Goal: Task Accomplishment & Management: Complete application form

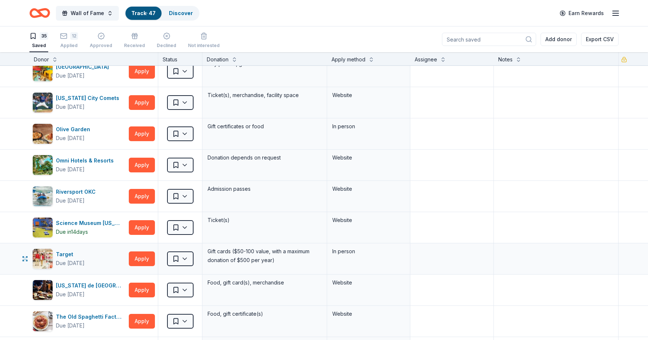
scroll to position [662, 0]
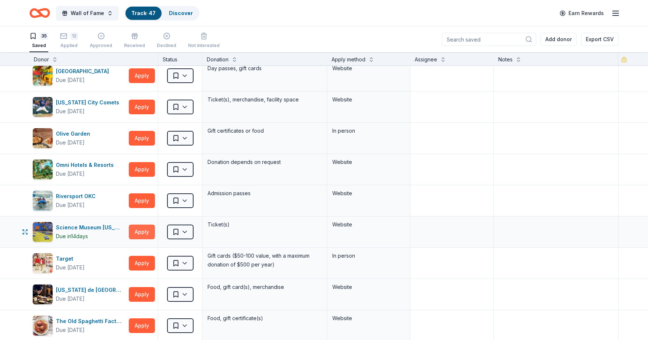
click at [142, 234] on button "Apply" at bounding box center [142, 232] width 26 height 15
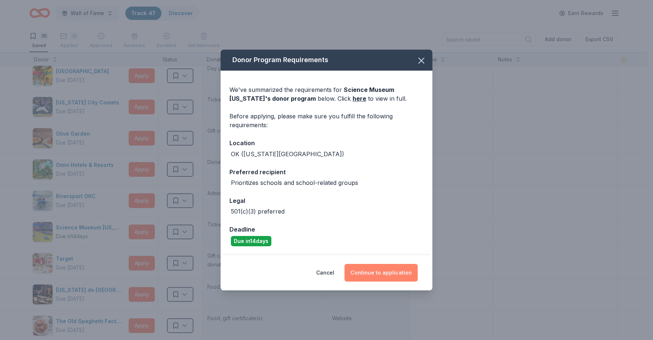
click at [373, 273] on button "Continue to application" at bounding box center [381, 273] width 73 height 18
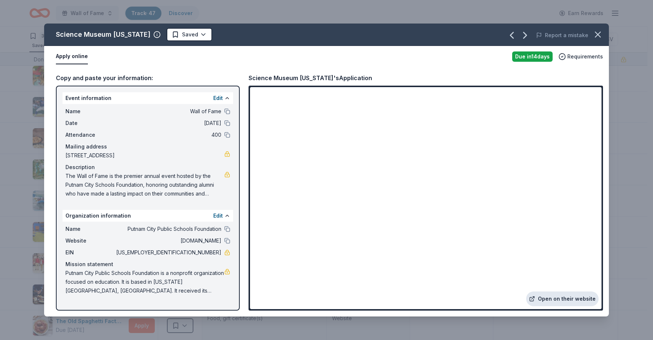
click at [544, 296] on link "Open on their website" at bounding box center [562, 299] width 72 height 15
click at [602, 30] on icon "button" at bounding box center [598, 34] width 10 height 10
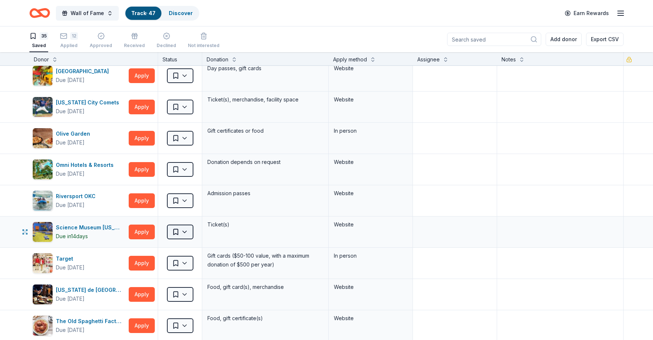
click at [182, 228] on html "Wall of Fame Track · 47 Discover Earn Rewards 35 Saved 12 Applied Approved Rece…" at bounding box center [326, 170] width 653 height 340
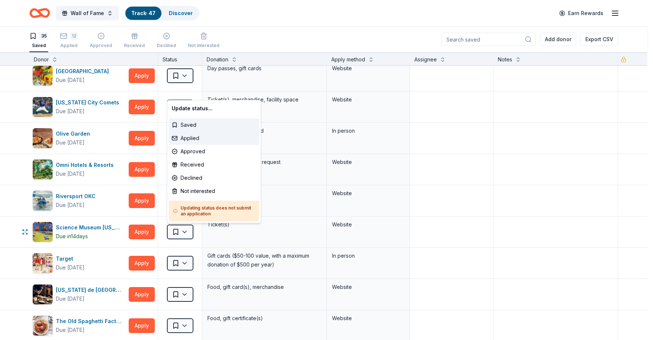
click at [197, 140] on div "Applied" at bounding box center [214, 138] width 90 height 13
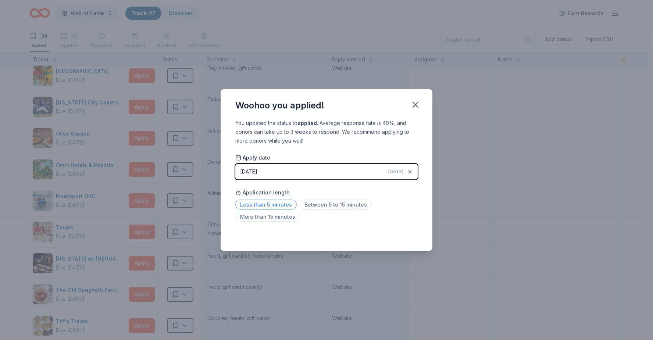
click at [273, 202] on span "Less than 5 minutes" at bounding box center [265, 205] width 61 height 10
click at [416, 110] on icon "button" at bounding box center [415, 105] width 10 height 10
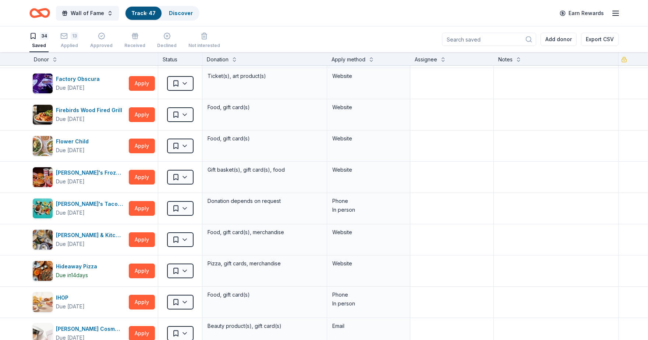
scroll to position [221, 0]
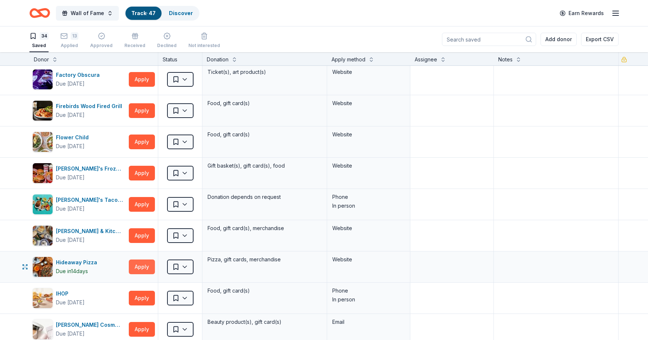
click at [153, 270] on button "Apply" at bounding box center [142, 267] width 26 height 15
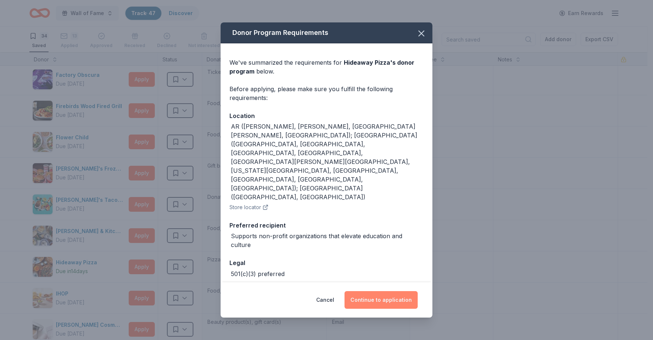
click at [369, 291] on button "Continue to application" at bounding box center [381, 300] width 73 height 18
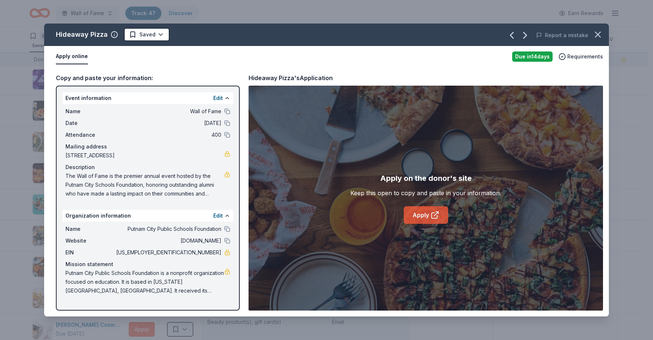
click at [420, 221] on link "Apply" at bounding box center [426, 215] width 45 height 18
click at [603, 34] on icon "button" at bounding box center [598, 34] width 10 height 10
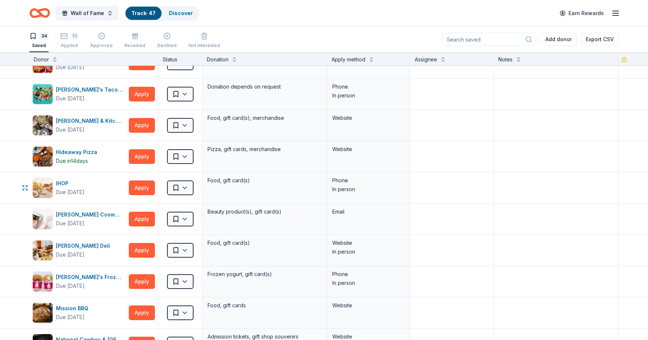
scroll to position [294, 0]
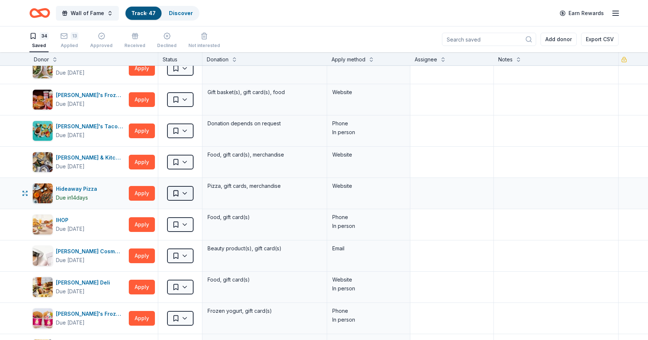
click at [190, 187] on html "Wall of Fame Track · 47 Discover Earn Rewards 34 Saved 13 Applied Approved Rece…" at bounding box center [324, 170] width 648 height 340
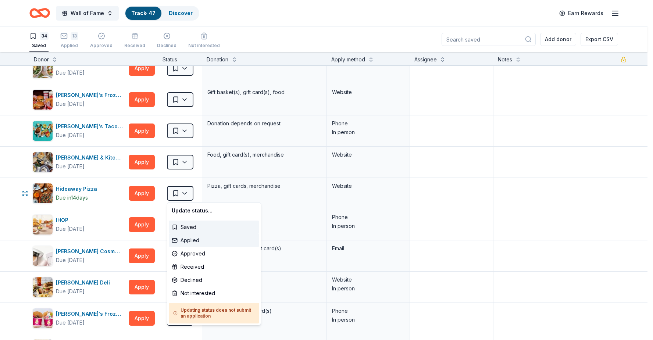
click at [204, 235] on div "Applied" at bounding box center [214, 240] width 90 height 13
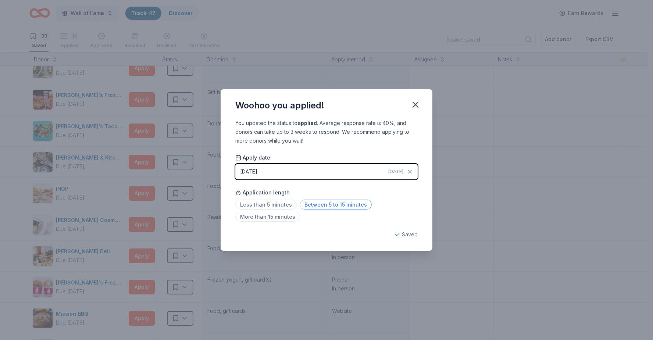
click at [306, 201] on span "Between 5 to 15 minutes" at bounding box center [336, 205] width 72 height 10
click at [418, 98] on button "button" at bounding box center [416, 105] width 16 height 16
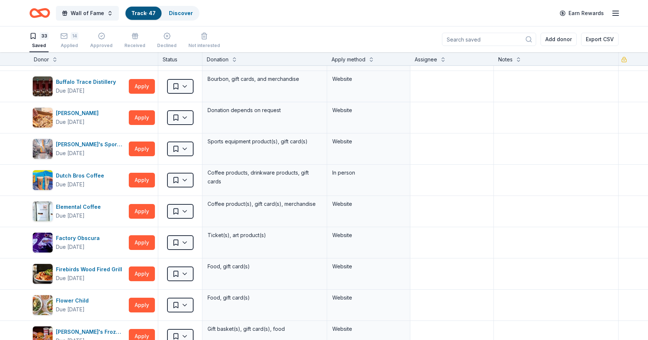
scroll to position [0, 0]
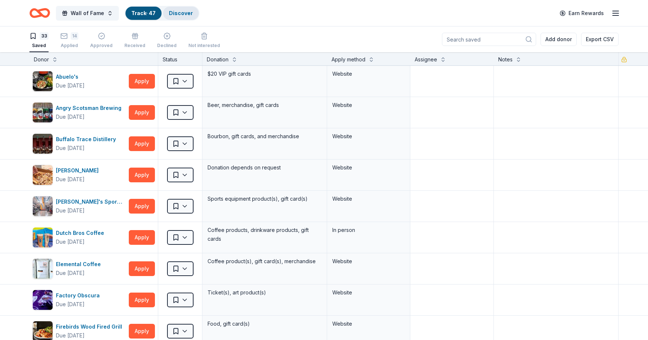
click at [183, 14] on link "Discover" at bounding box center [181, 13] width 24 height 6
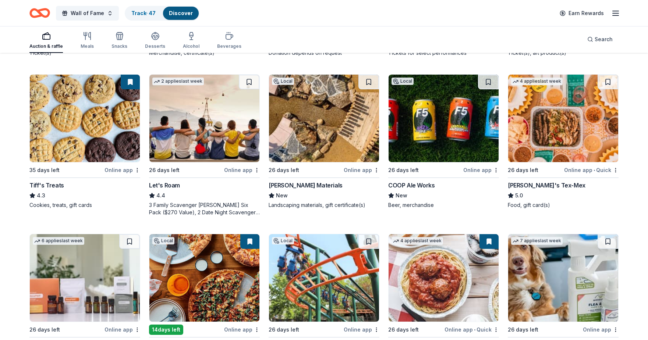
scroll to position [221, 0]
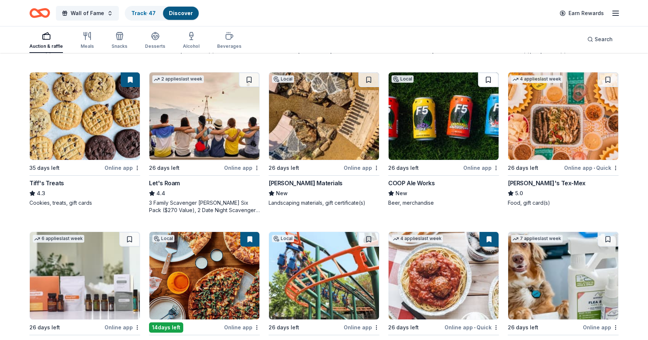
click at [497, 72] on button at bounding box center [488, 79] width 21 height 15
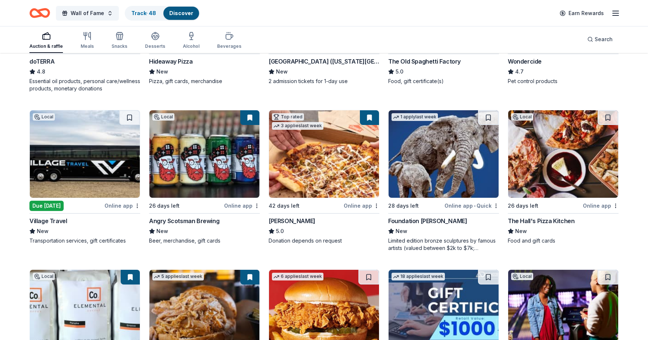
scroll to position [515, 0]
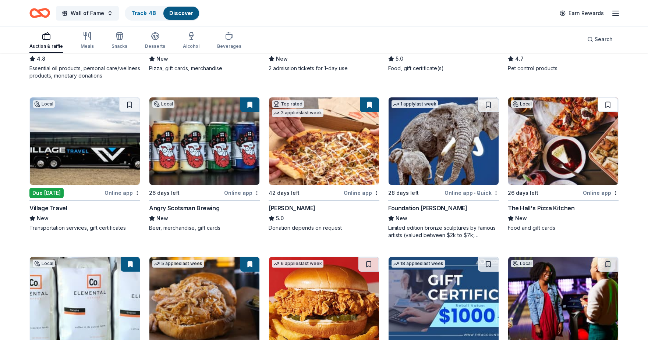
click at [608, 100] on button at bounding box center [607, 104] width 21 height 15
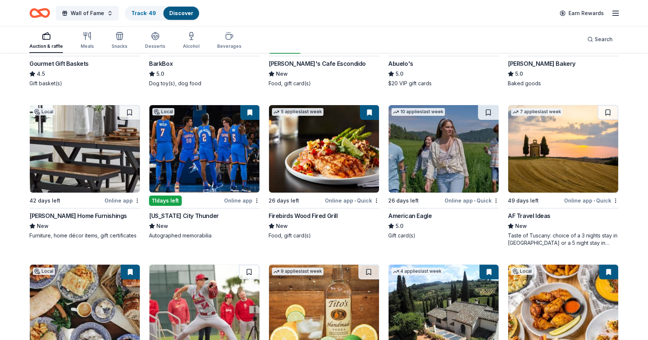
scroll to position [1128, 0]
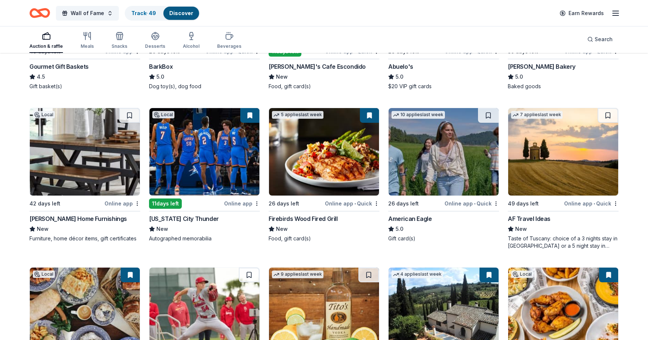
click at [603, 108] on button at bounding box center [607, 115] width 21 height 15
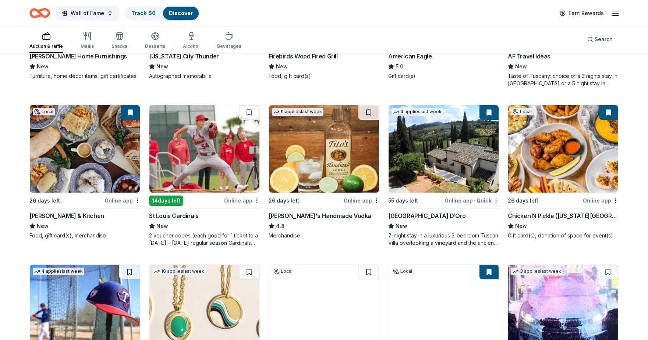
scroll to position [1312, 0]
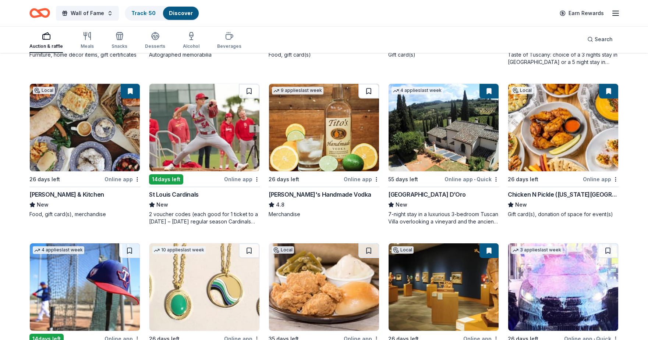
click at [376, 88] on button at bounding box center [368, 91] width 21 height 15
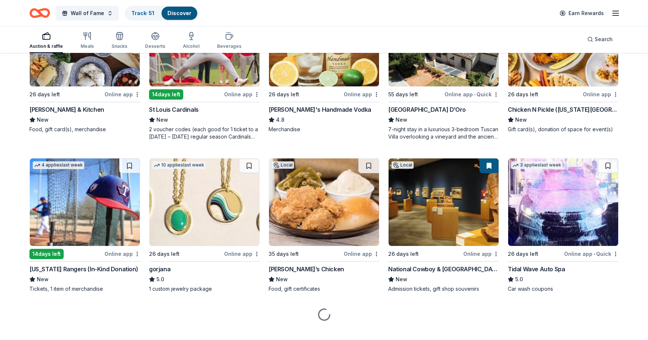
scroll to position [1403, 0]
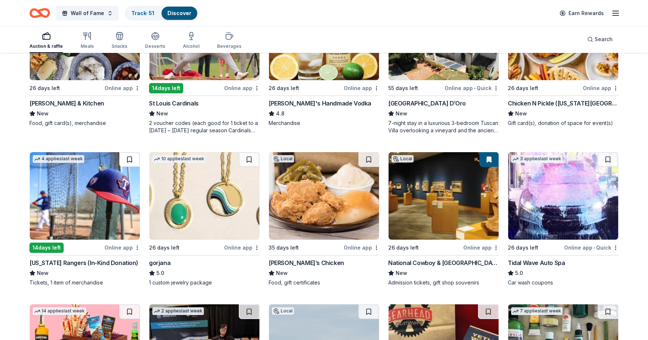
click at [129, 158] on button at bounding box center [129, 159] width 21 height 15
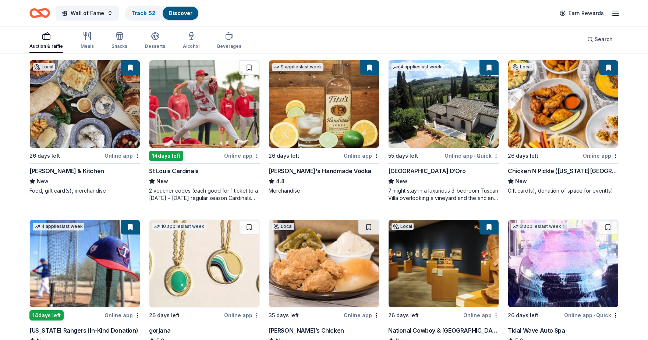
scroll to position [1330, 0]
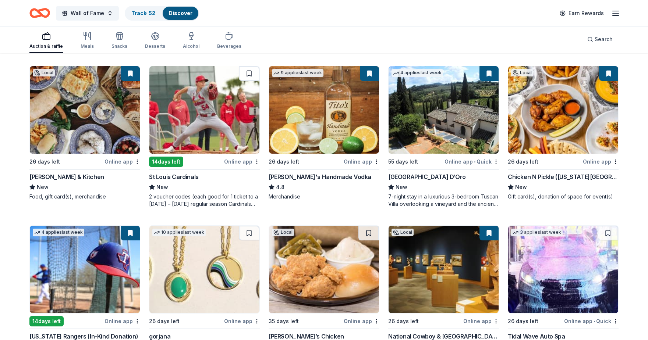
click at [248, 69] on button at bounding box center [249, 73] width 21 height 15
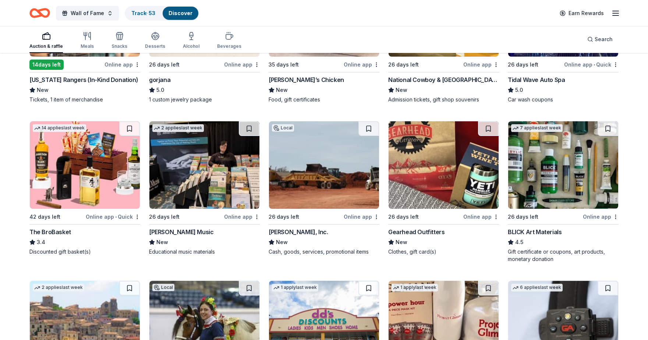
scroll to position [1587, 0]
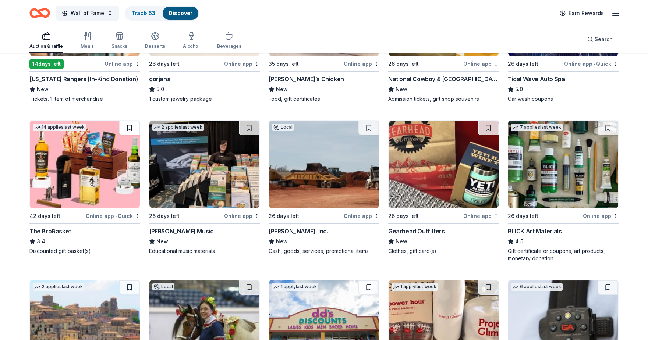
click at [135, 127] on button at bounding box center [129, 128] width 21 height 15
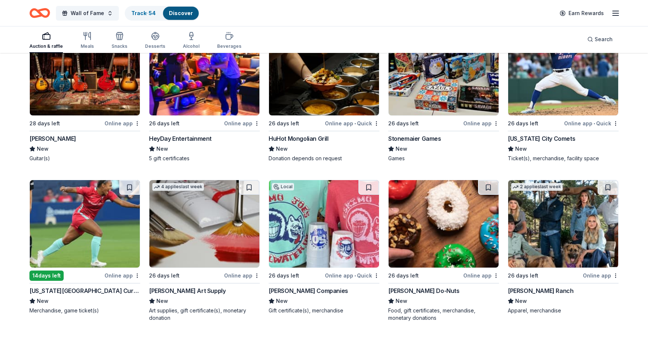
scroll to position [2346, 0]
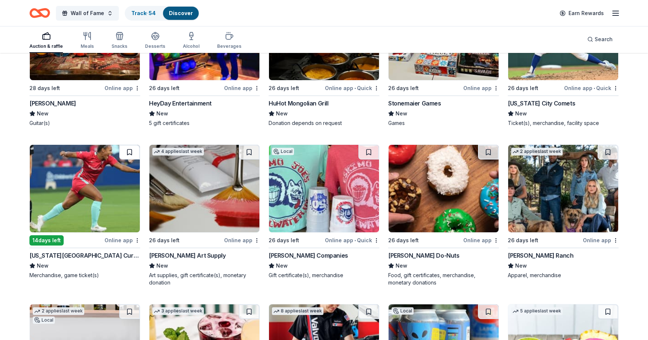
click at [137, 145] on button at bounding box center [129, 152] width 21 height 15
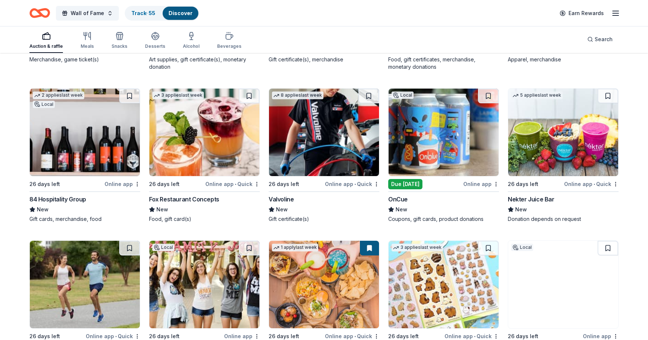
scroll to position [2567, 0]
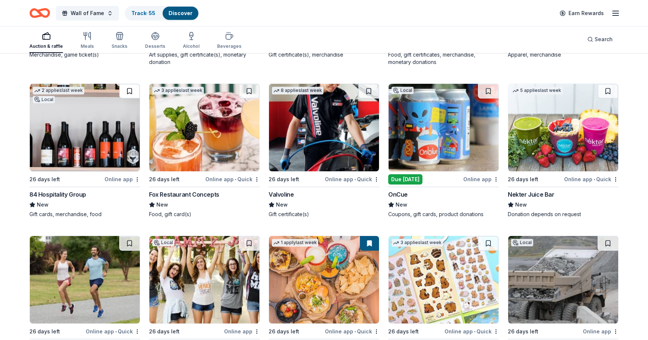
click at [135, 87] on button at bounding box center [129, 91] width 21 height 15
click at [250, 84] on button at bounding box center [249, 91] width 21 height 15
click at [485, 85] on button at bounding box center [488, 91] width 21 height 15
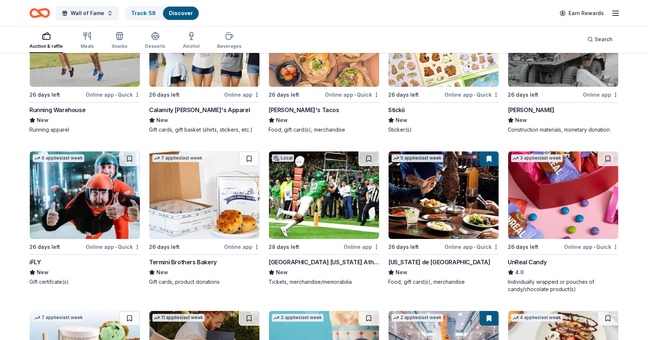
scroll to position [2835, 0]
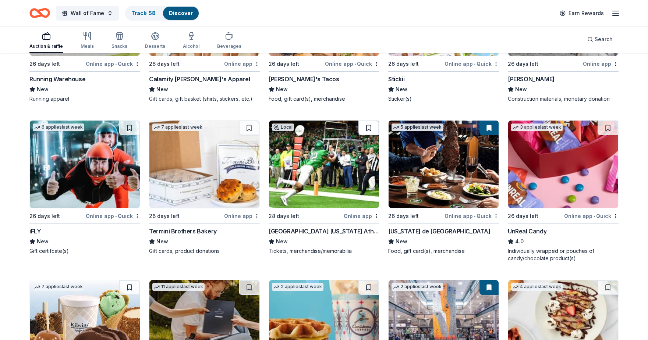
click at [373, 123] on button at bounding box center [368, 128] width 21 height 15
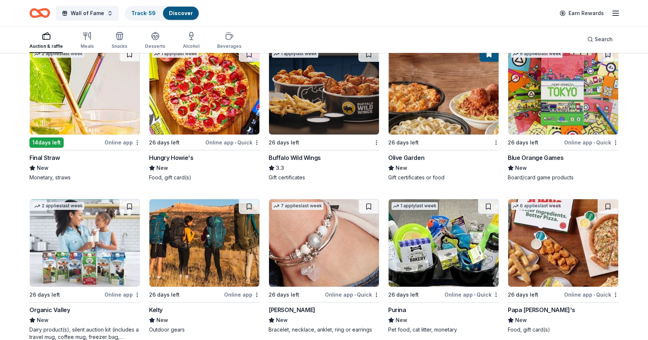
scroll to position [4119, 0]
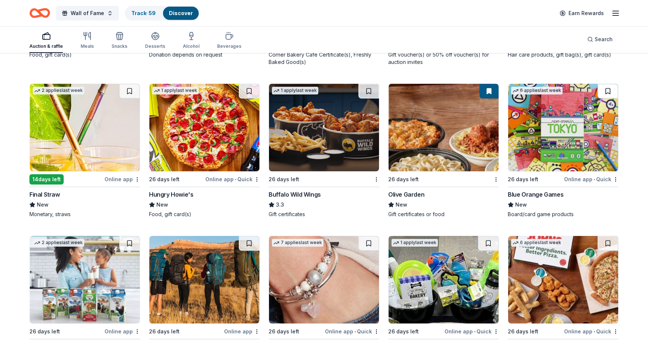
click at [610, 85] on button at bounding box center [607, 91] width 21 height 15
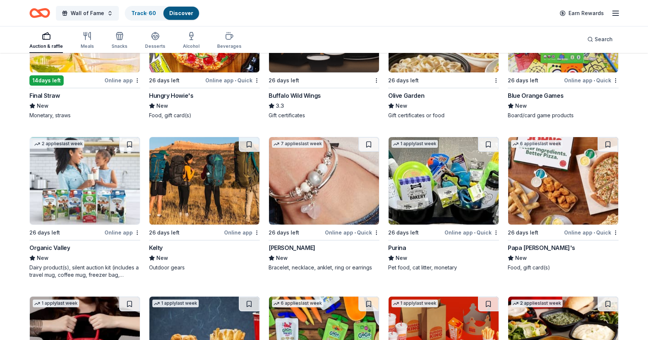
scroll to position [4229, 0]
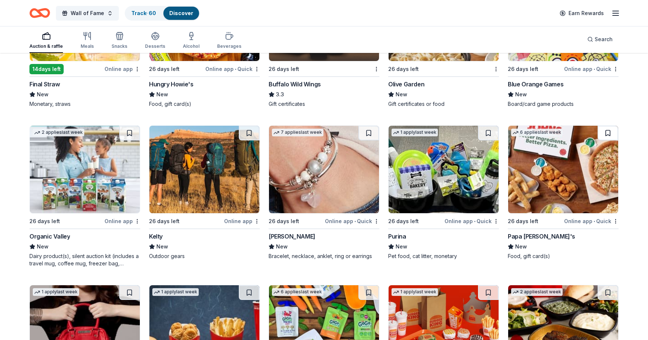
click at [612, 128] on button at bounding box center [607, 133] width 21 height 15
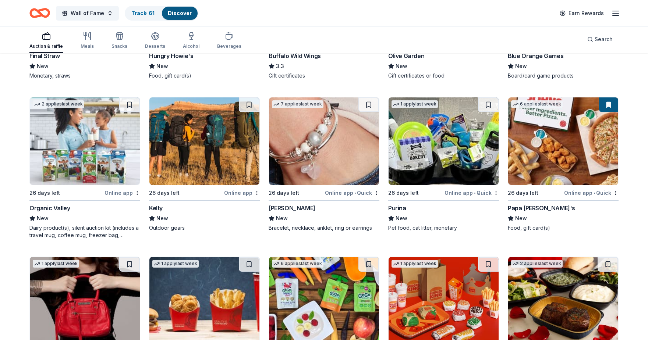
scroll to position [4266, 0]
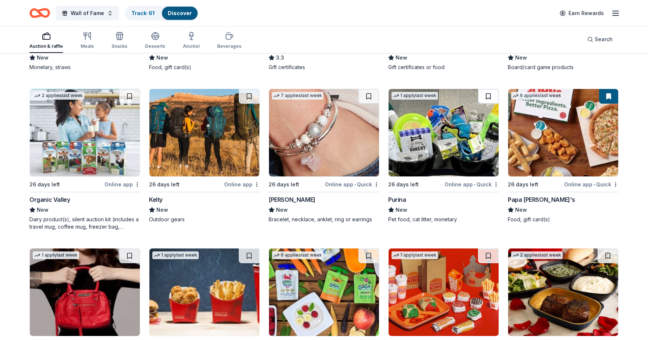
click at [484, 89] on button at bounding box center [488, 96] width 21 height 15
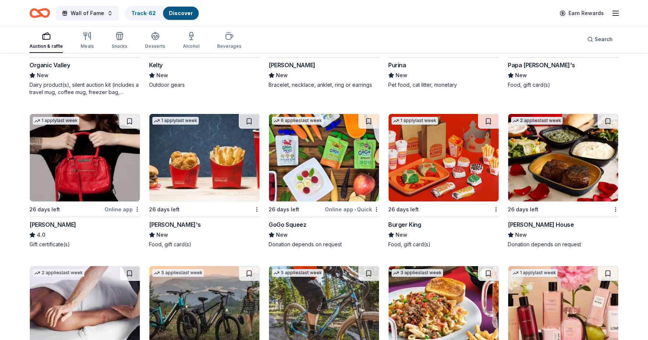
scroll to position [4413, 0]
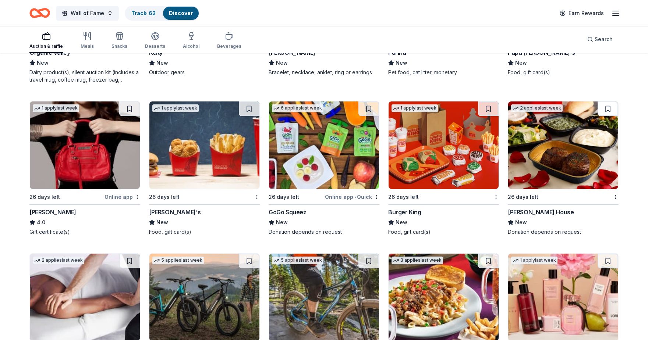
click at [607, 106] on button at bounding box center [607, 109] width 21 height 15
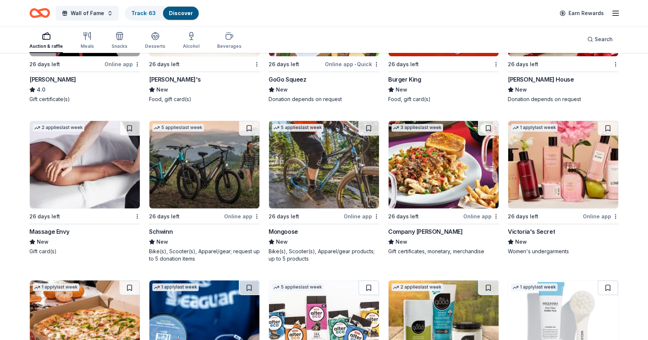
scroll to position [4559, 0]
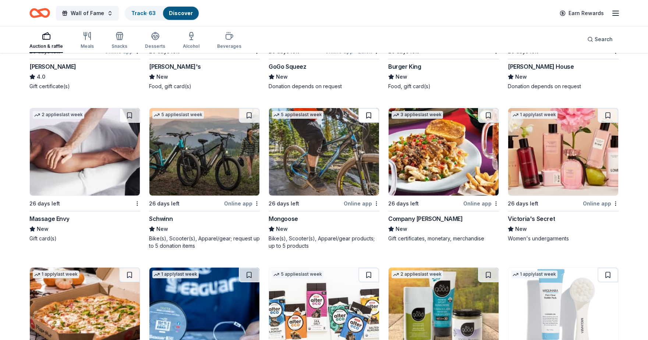
click at [365, 111] on button at bounding box center [368, 115] width 21 height 15
click at [608, 110] on button at bounding box center [607, 115] width 21 height 15
click at [131, 111] on button at bounding box center [129, 115] width 21 height 15
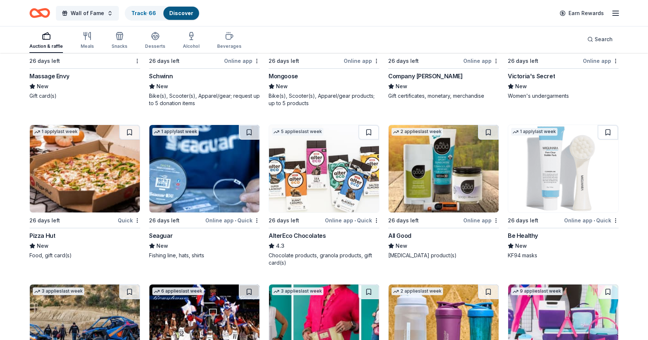
scroll to position [4706, 0]
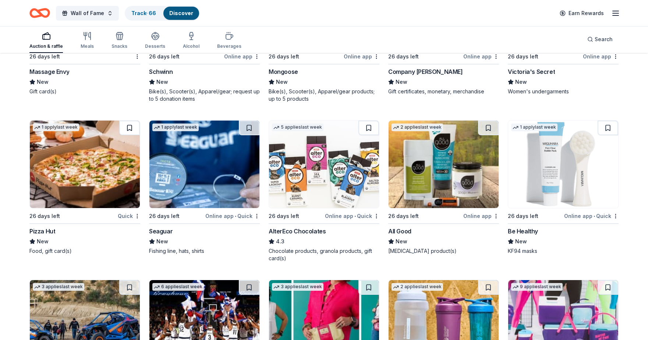
click at [136, 124] on button at bounding box center [129, 128] width 21 height 15
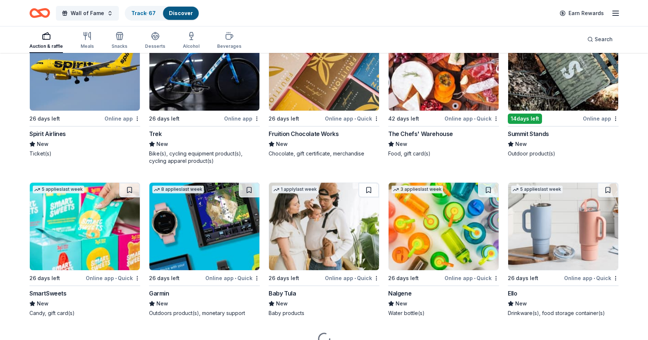
scroll to position [5136, 0]
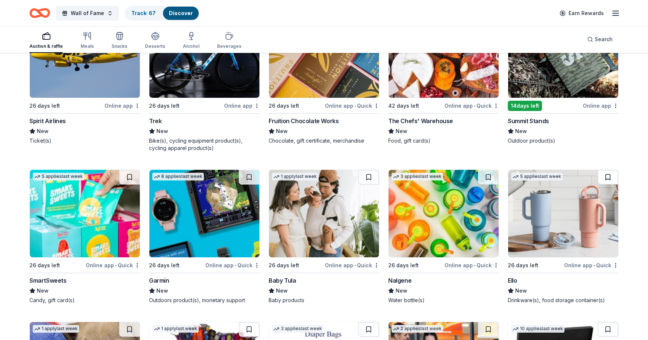
click at [609, 172] on button at bounding box center [607, 177] width 21 height 15
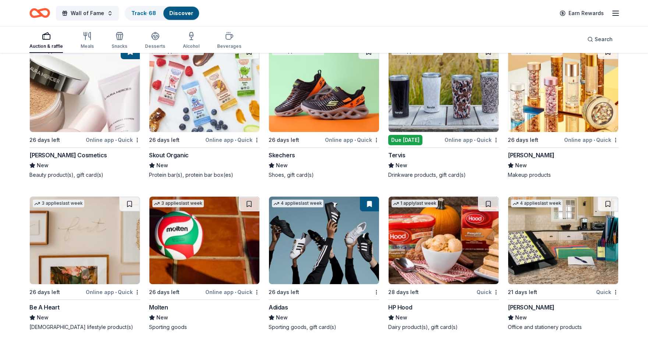
scroll to position [5718, 0]
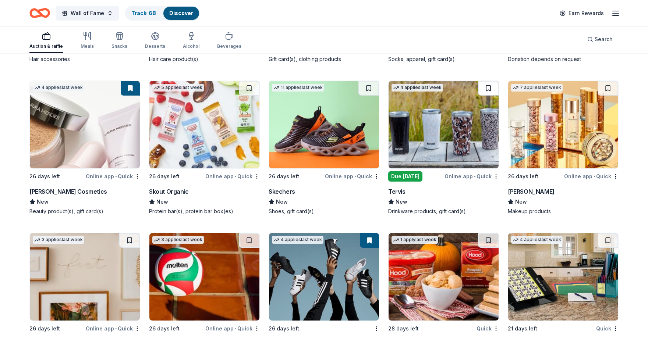
click at [488, 81] on button at bounding box center [488, 88] width 21 height 15
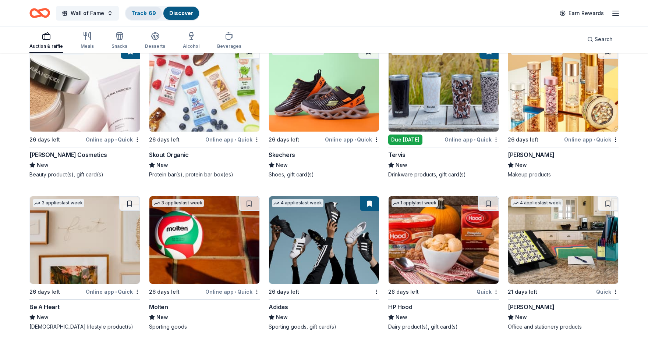
click at [138, 13] on link "Track · 69" at bounding box center [143, 13] width 25 height 6
click at [153, 12] on link "Track · 69" at bounding box center [143, 13] width 25 height 6
click at [135, 8] on div "Track · 69" at bounding box center [143, 13] width 36 height 13
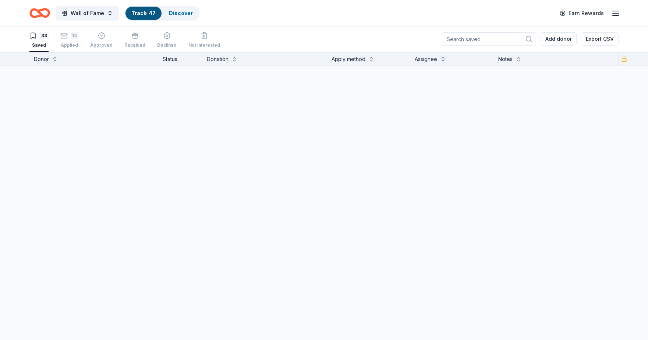
scroll to position [0, 0]
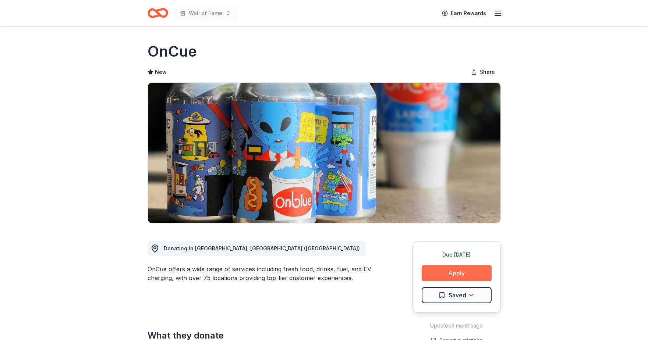
click at [454, 277] on button "Apply" at bounding box center [457, 273] width 70 height 16
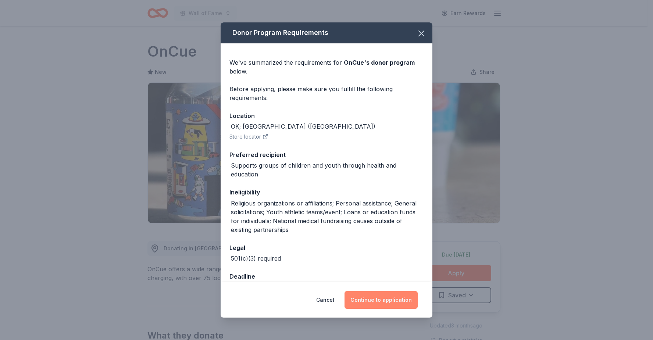
click at [397, 300] on button "Continue to application" at bounding box center [381, 300] width 73 height 18
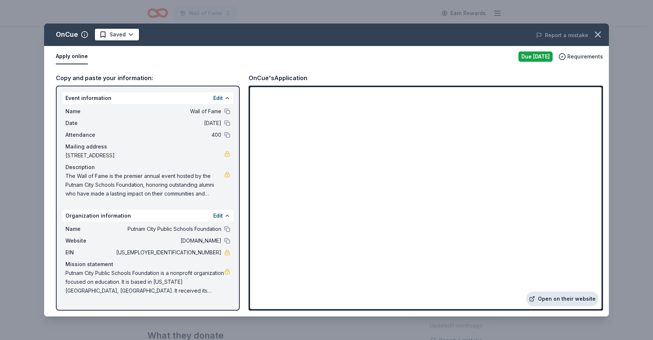
click at [544, 298] on link "Open on their website" at bounding box center [562, 299] width 72 height 15
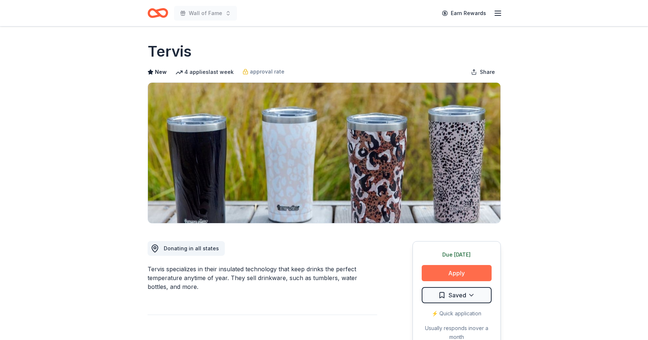
click at [471, 270] on button "Apply" at bounding box center [457, 273] width 70 height 16
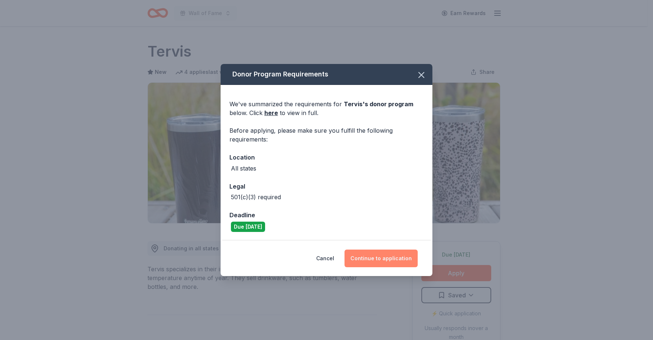
click at [406, 257] on button "Continue to application" at bounding box center [381, 259] width 73 height 18
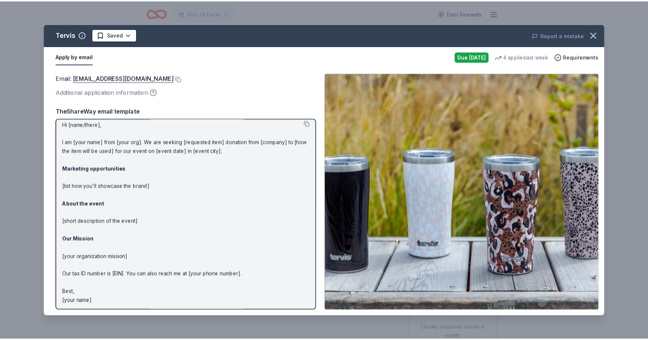
scroll to position [6, 0]
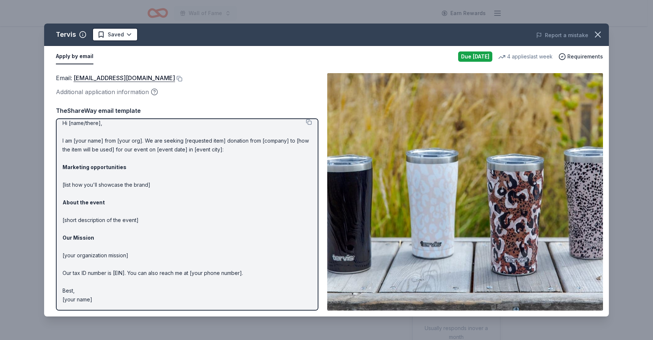
drag, startPoint x: 63, startPoint y: 123, endPoint x: 170, endPoint y: 189, distance: 125.4
click at [170, 189] on p "Hi [name/there], I am [your name] from [your org]. We are seeking [requested it…" at bounding box center [187, 211] width 249 height 185
click at [601, 35] on icon "button" at bounding box center [598, 34] width 10 height 10
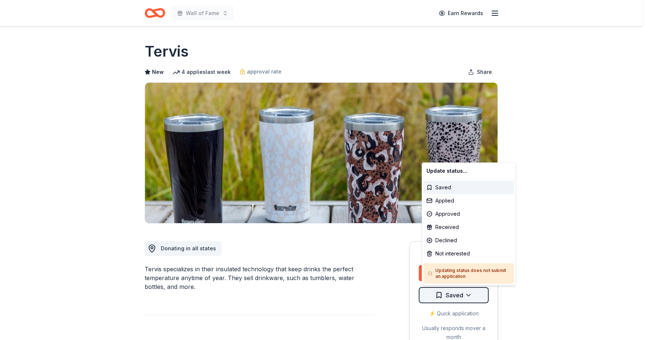
click at [465, 294] on html "Wall of Fame Earn Rewards Due today Share Tervis New 4 applies last week approv…" at bounding box center [324, 170] width 648 height 340
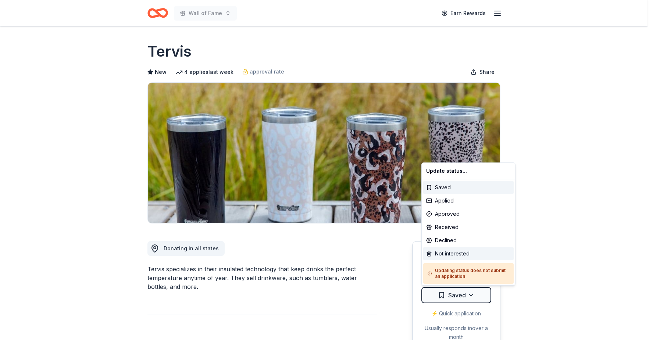
click at [454, 250] on div "Not interested" at bounding box center [468, 253] width 90 height 13
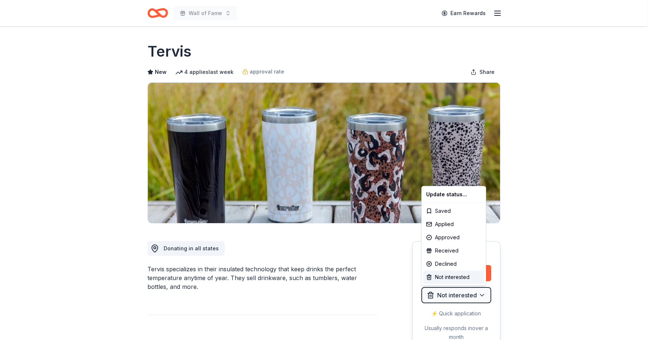
click at [524, 235] on html "Wall of Fame Earn Rewards Due today Share Tervis New 4 applies last week approv…" at bounding box center [326, 170] width 653 height 340
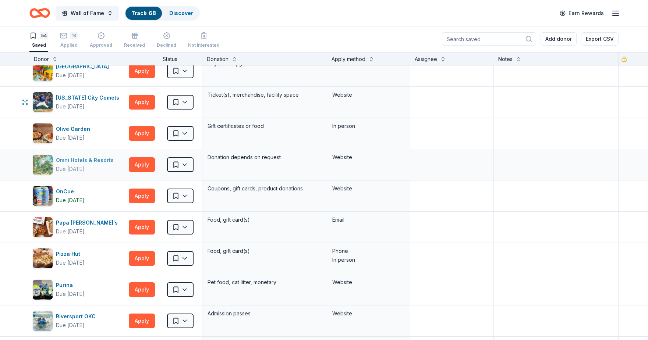
scroll to position [956, 0]
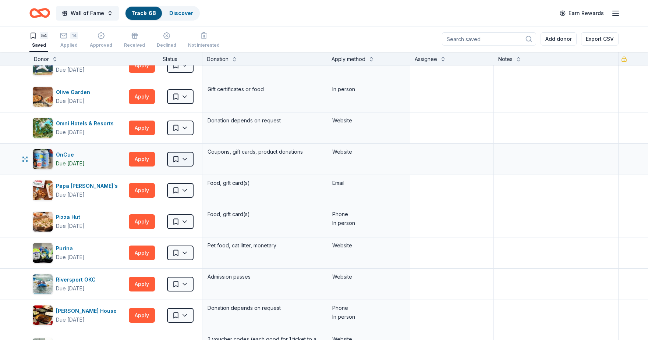
click at [186, 162] on html "Wall of Fame Track · 68 Discover Earn Rewards 54 Saved 14 Applied Approved Rece…" at bounding box center [324, 170] width 648 height 340
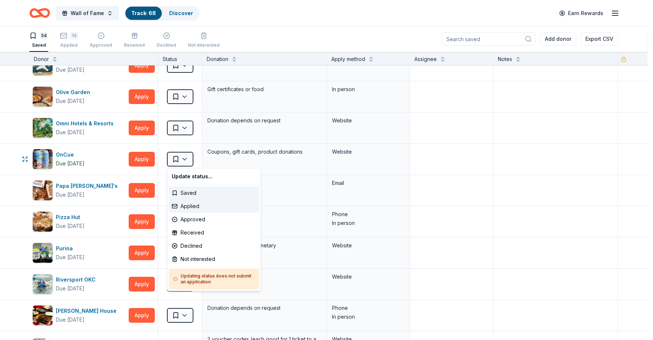
click at [194, 202] on div "Applied" at bounding box center [214, 206] width 90 height 13
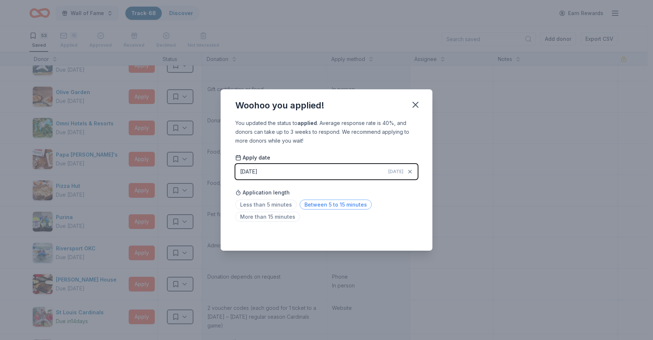
click at [303, 206] on span "Between 5 to 15 minutes" at bounding box center [336, 205] width 72 height 10
click at [417, 105] on icon "button" at bounding box center [415, 105] width 10 height 10
